Goal: Task Accomplishment & Management: Use online tool/utility

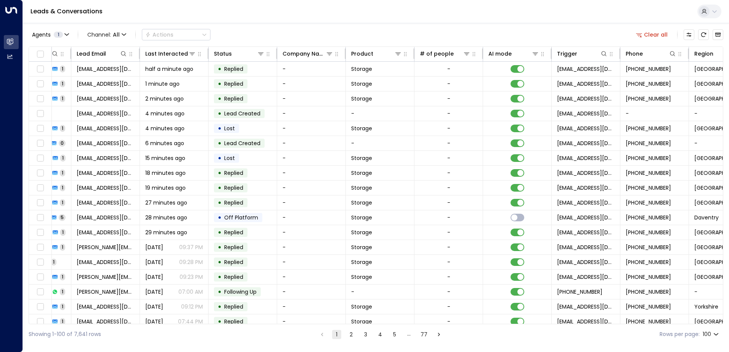
scroll to position [0, 156]
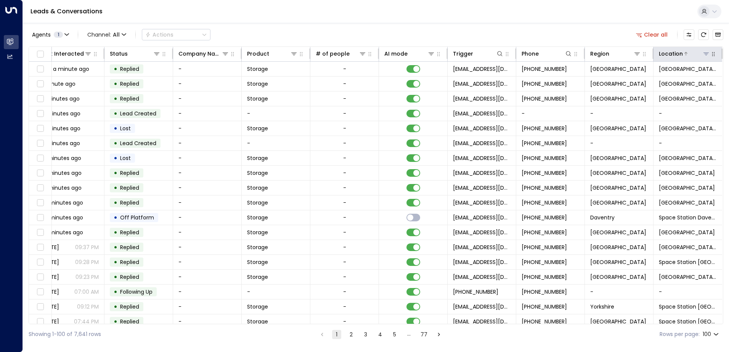
click at [705, 52] on icon at bounding box center [706, 54] width 6 height 6
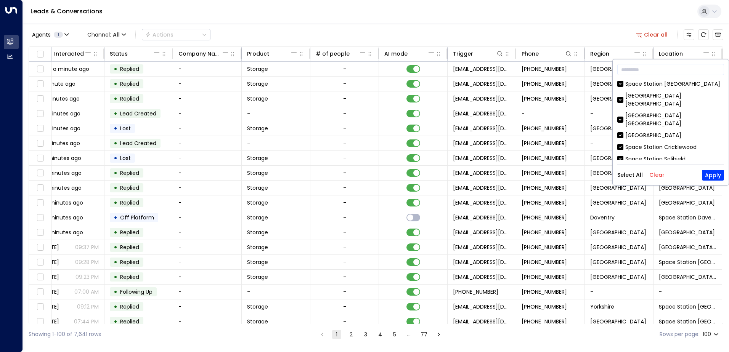
click at [658, 176] on button "Clear" at bounding box center [657, 175] width 15 height 6
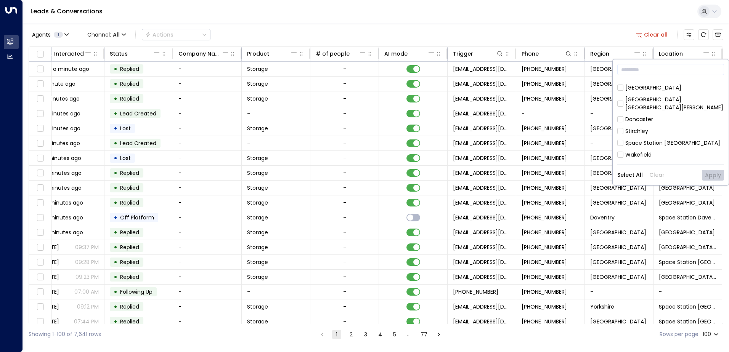
scroll to position [229, 0]
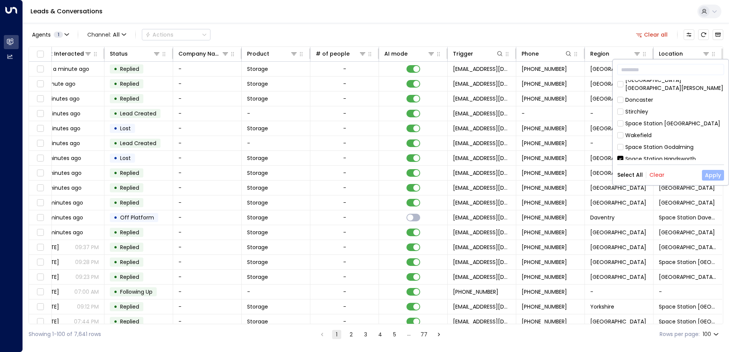
click at [709, 176] on button "Apply" at bounding box center [713, 175] width 22 height 11
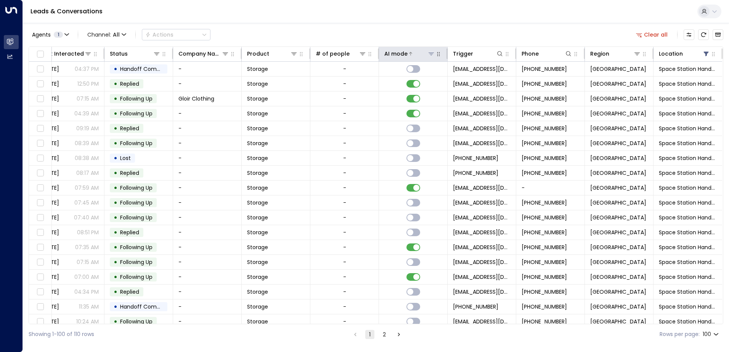
click at [411, 54] on div at bounding box center [421, 54] width 27 height 8
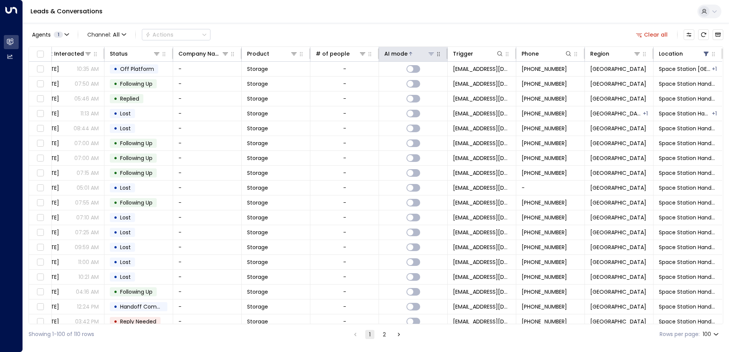
click at [411, 54] on div at bounding box center [421, 54] width 27 height 8
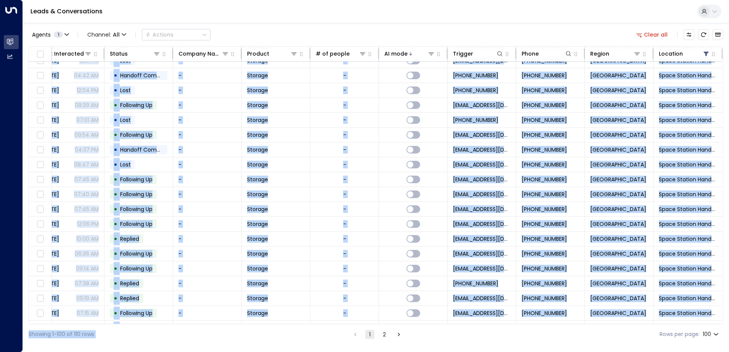
scroll to position [632, 156]
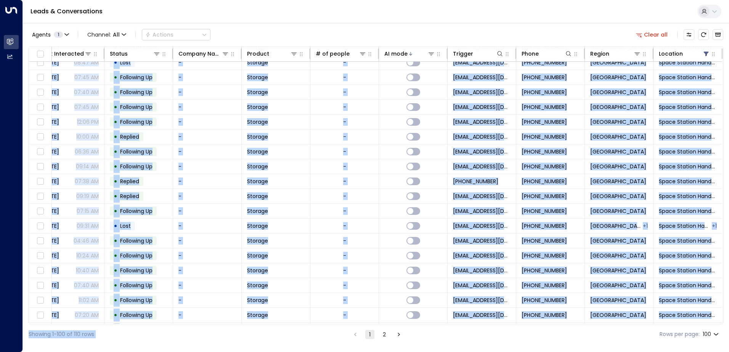
drag, startPoint x: 434, startPoint y: 324, endPoint x: 378, endPoint y: 325, distance: 56.8
click at [378, 325] on div "Agents 1 Channel: All Actions Clear all Lead Name Lead Email Last Interacted St…" at bounding box center [376, 184] width 695 height 322
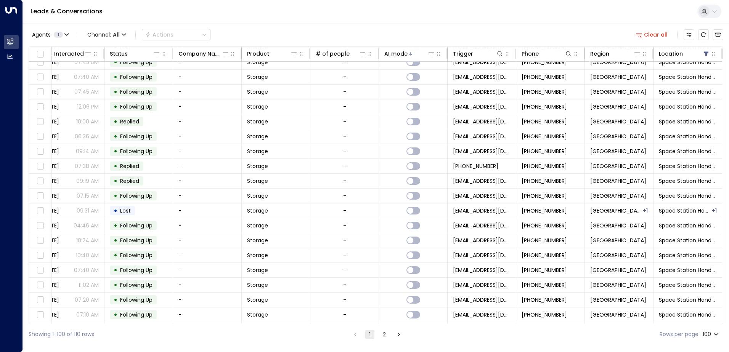
click at [531, 15] on div "Leads & Conversations" at bounding box center [376, 11] width 706 height 23
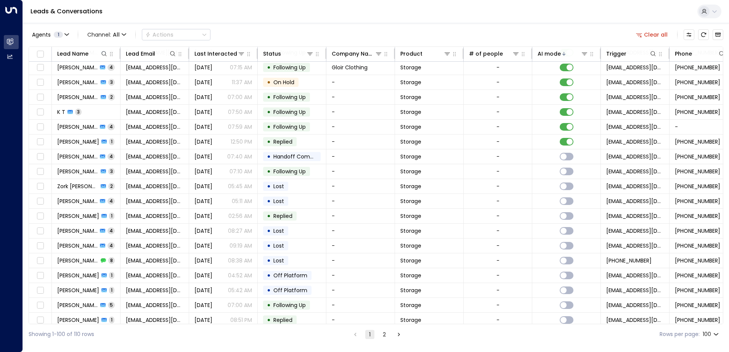
scroll to position [0, 0]
